Goal: Transaction & Acquisition: Purchase product/service

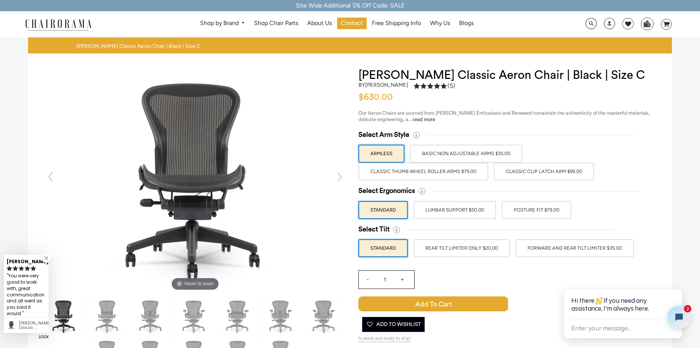
click at [527, 173] on label "Classic Clip Latch Arm $99.00" at bounding box center [544, 172] width 100 height 18
click at [0, 0] on input "Classic Clip Latch Arm $99.00" at bounding box center [0, 0] width 0 height 0
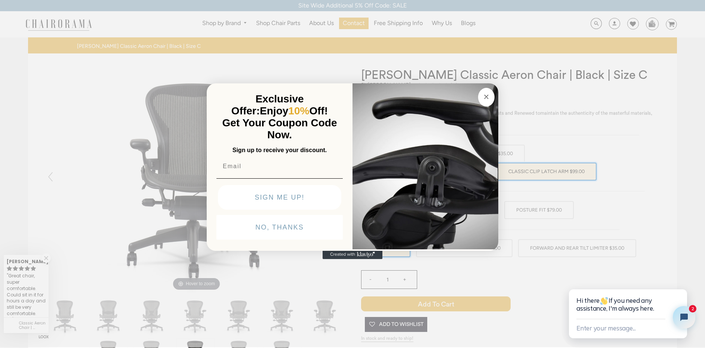
click at [491, 99] on button "Close dialog" at bounding box center [486, 97] width 16 height 19
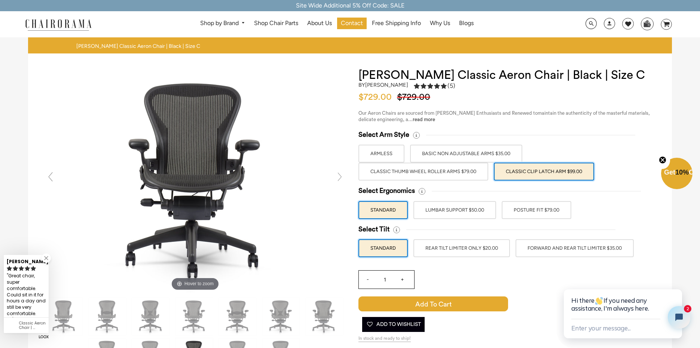
click at [461, 208] on label "LUMBAR SUPPORT $50.00" at bounding box center [454, 210] width 83 height 18
click at [0, 0] on input "LUMBAR SUPPORT $50.00" at bounding box center [0, 0] width 0 height 0
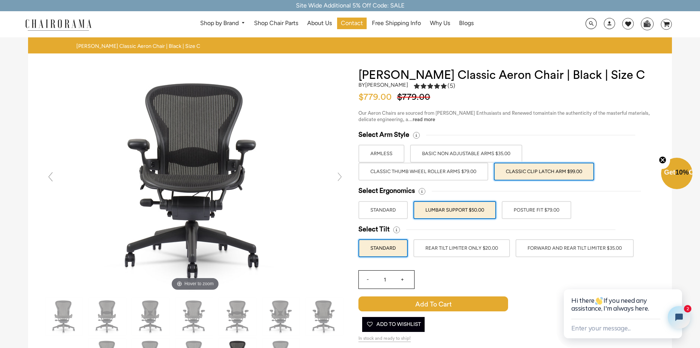
click at [541, 246] on label "FORWARD AND REAR TILT LIMITER $35.00" at bounding box center [574, 248] width 118 height 18
click at [0, 0] on input "FORWARD AND REAR TILT LIMITER $35.00" at bounding box center [0, 0] width 0 height 0
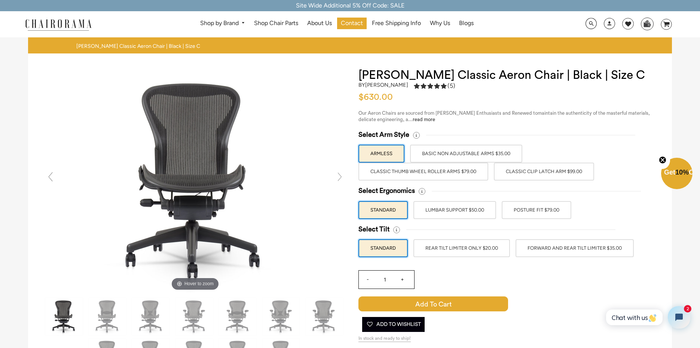
click at [524, 174] on label "Classic Clip Latch Arm $99.00" at bounding box center [544, 172] width 100 height 18
click at [0, 0] on input "Classic Clip Latch Arm $99.00" at bounding box center [0, 0] width 0 height 0
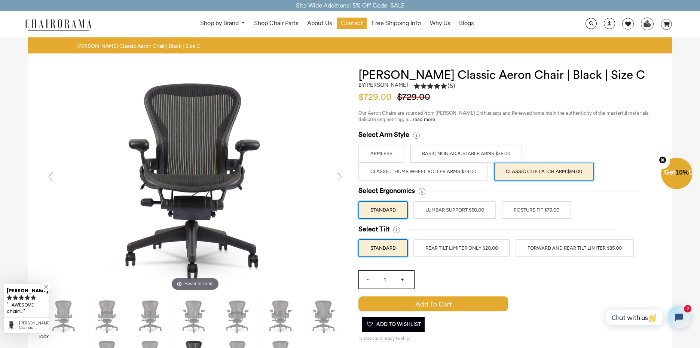
click at [468, 209] on label "LUMBAR SUPPORT $50.00" at bounding box center [454, 210] width 83 height 18
click at [0, 0] on input "LUMBAR SUPPORT $50.00" at bounding box center [0, 0] width 0 height 0
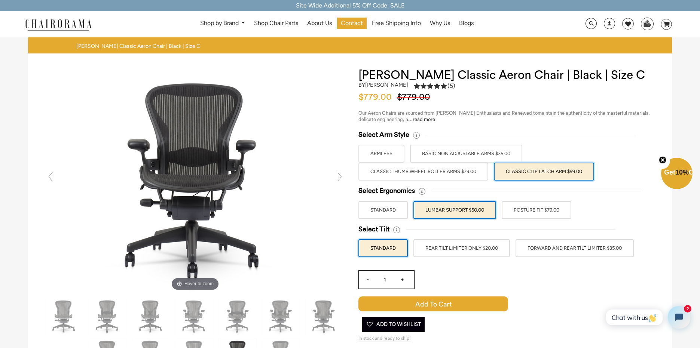
click at [546, 248] on label "FORWARD AND REAR TILT LIMITER $35.00" at bounding box center [574, 248] width 118 height 18
click at [0, 0] on input "FORWARD AND REAR TILT LIMITER $35.00" at bounding box center [0, 0] width 0 height 0
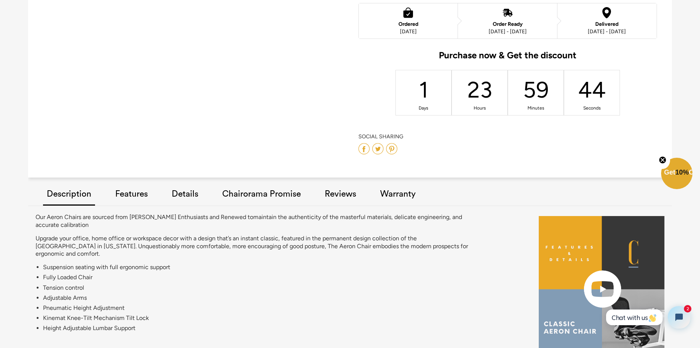
scroll to position [441, 0]
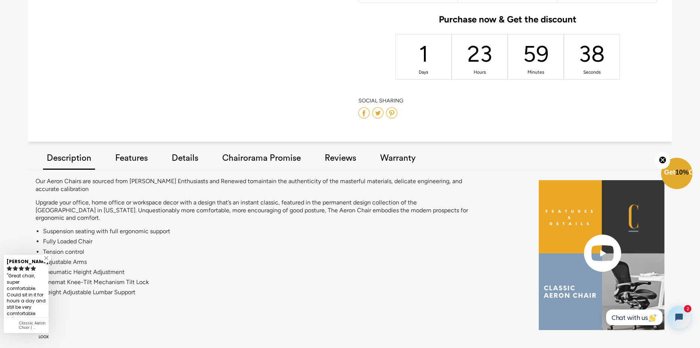
click at [47, 260] on link at bounding box center [46, 258] width 9 height 9
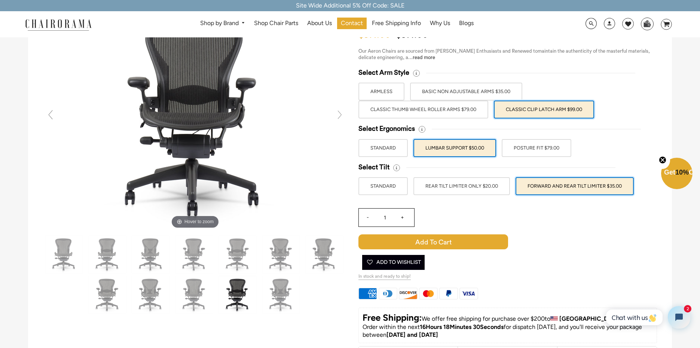
scroll to position [0, 0]
